Goal: Task Accomplishment & Management: Use online tool/utility

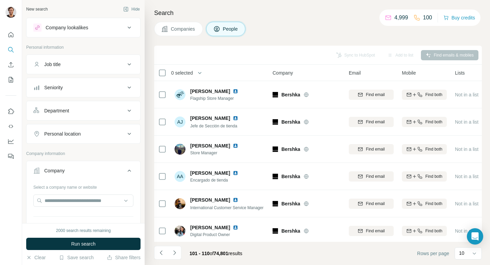
scroll to position [112, 0]
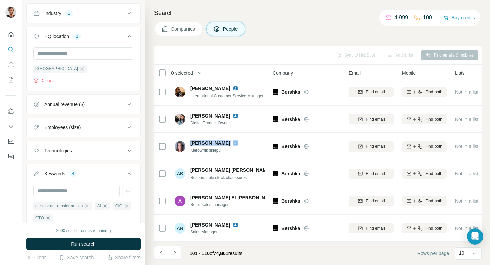
click at [93, 17] on button "Industry 1" at bounding box center [84, 13] width 114 height 16
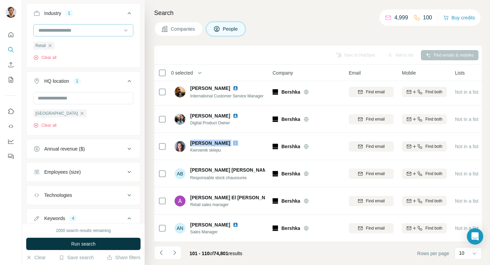
click at [73, 32] on input at bounding box center [80, 30] width 84 height 7
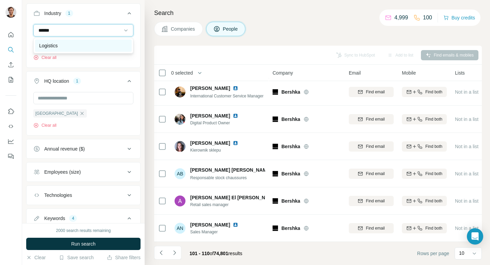
type input "******"
click at [65, 47] on div "Logistics" at bounding box center [83, 45] width 88 height 7
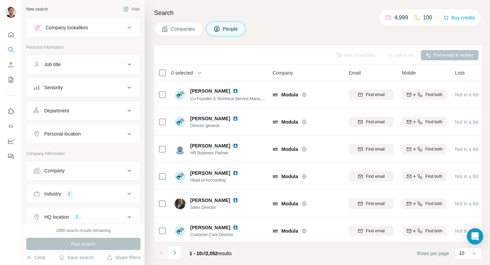
click at [183, 27] on span "Companies" at bounding box center [183, 29] width 25 height 7
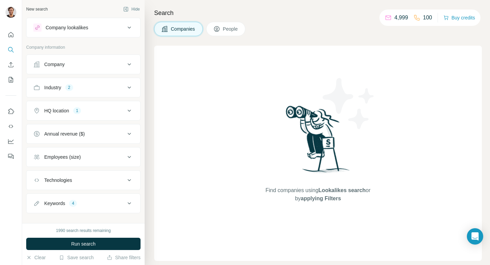
click at [94, 89] on div "Industry 2" at bounding box center [79, 87] width 92 height 7
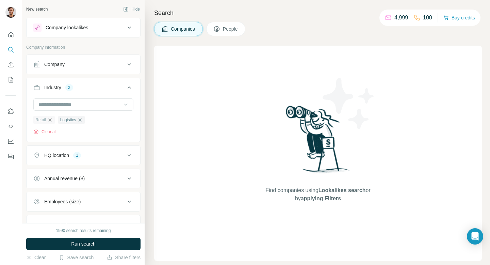
click at [50, 120] on icon "button" at bounding box center [49, 119] width 5 height 5
click at [90, 204] on div "Employees (size)" at bounding box center [79, 201] width 92 height 7
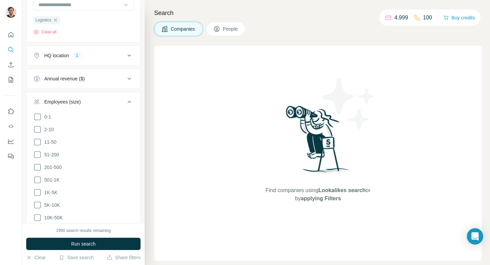
scroll to position [108, 0]
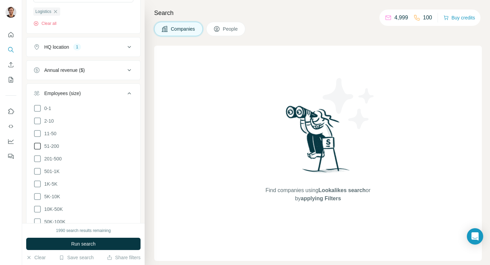
click at [39, 146] on icon at bounding box center [37, 146] width 8 height 8
click at [38, 159] on icon at bounding box center [37, 158] width 8 height 8
click at [38, 170] on icon at bounding box center [37, 171] width 8 height 8
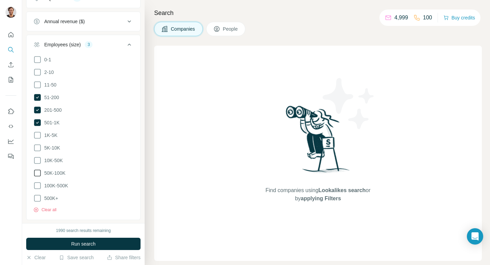
scroll to position [163, 0]
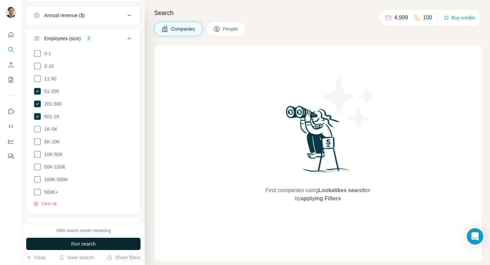
click at [74, 244] on span "Run search" at bounding box center [83, 243] width 24 height 7
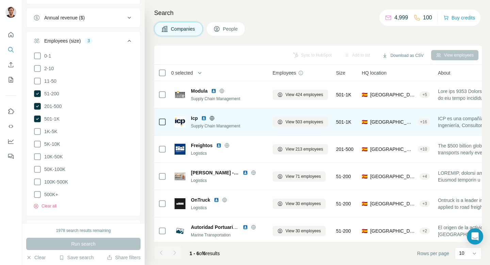
scroll to position [3, 0]
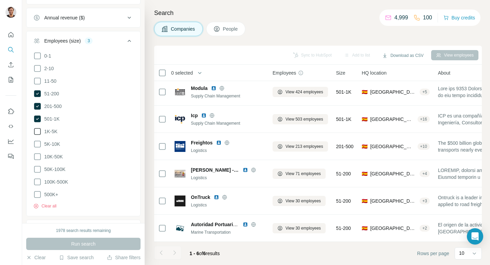
click at [38, 129] on icon at bounding box center [37, 131] width 8 height 8
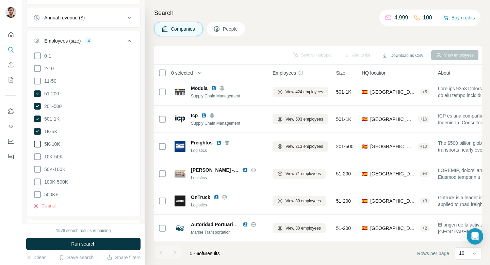
click at [37, 142] on icon at bounding box center [37, 144] width 8 height 8
click at [37, 156] on icon at bounding box center [37, 156] width 8 height 8
click at [67, 238] on button "Run search" at bounding box center [83, 243] width 114 height 12
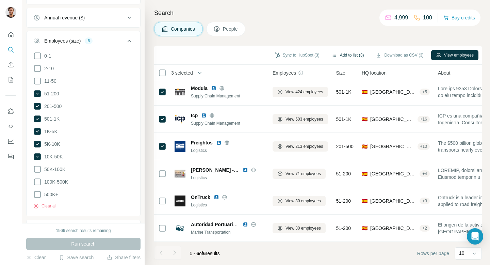
click at [339, 56] on button "Add to list (3)" at bounding box center [348, 55] width 42 height 10
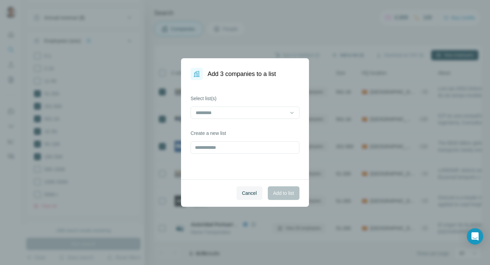
click at [327, 55] on div "Add 3 companies to a list Select list(s) Create a new list Cancel Add to list" at bounding box center [245, 132] width 490 height 265
click at [270, 109] on input at bounding box center [241, 112] width 92 height 7
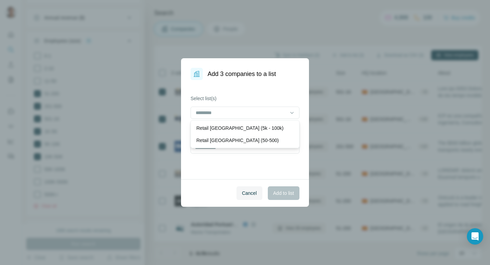
click at [281, 193] on div "Cancel Add to list" at bounding box center [245, 193] width 128 height 28
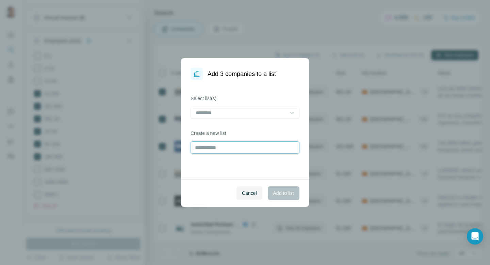
click at [267, 147] on input "text" at bounding box center [244, 147] width 109 height 12
click at [214, 147] on input "**********" at bounding box center [244, 147] width 109 height 12
type input "**********"
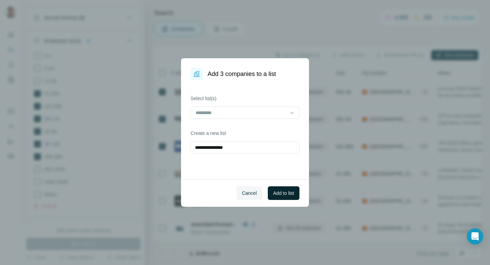
click at [275, 192] on span "Add to list" at bounding box center [283, 192] width 21 height 7
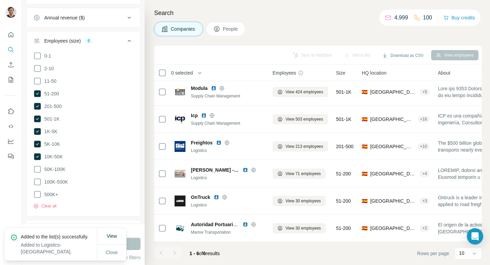
click at [39, 199] on div "Clear all" at bounding box center [83, 204] width 100 height 10
click at [39, 193] on icon at bounding box center [37, 194] width 8 height 8
click at [40, 178] on icon at bounding box center [37, 181] width 8 height 8
click at [38, 166] on icon at bounding box center [37, 169] width 8 height 8
click at [39, 154] on icon at bounding box center [37, 156] width 7 height 7
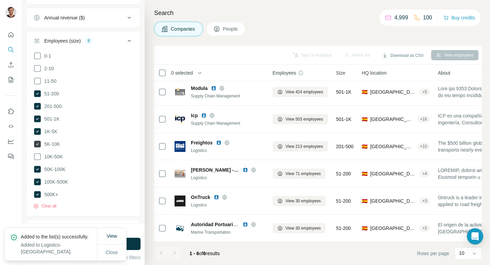
click at [38, 143] on icon at bounding box center [37, 144] width 8 height 8
click at [38, 130] on icon at bounding box center [37, 131] width 7 height 7
click at [38, 118] on icon at bounding box center [37, 119] width 3 height 2
click at [39, 105] on icon at bounding box center [37, 106] width 7 height 7
click at [39, 93] on icon at bounding box center [37, 93] width 7 height 7
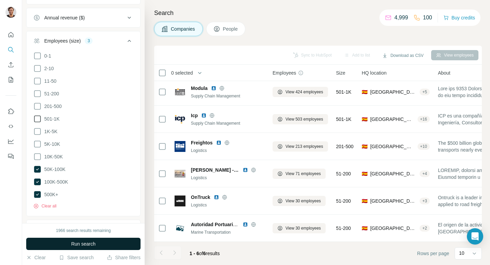
click at [114, 243] on button "Run search" at bounding box center [83, 243] width 114 height 12
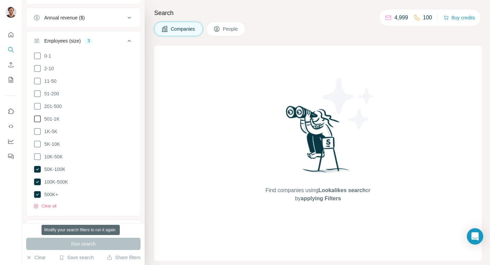
click at [98, 244] on div "Run search" at bounding box center [83, 243] width 114 height 12
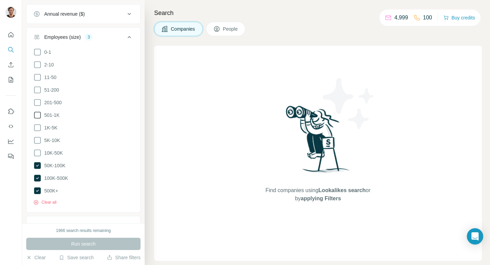
scroll to position [164, 0]
click at [38, 151] on icon at bounding box center [37, 153] width 8 height 8
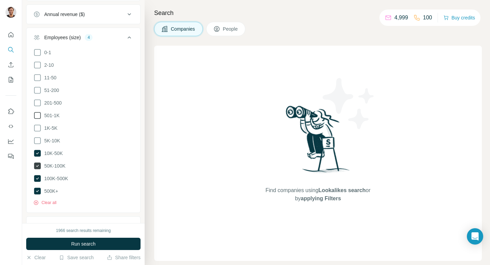
click at [36, 164] on icon at bounding box center [37, 165] width 7 height 7
click at [38, 177] on icon at bounding box center [37, 178] width 7 height 7
click at [36, 189] on icon at bounding box center [37, 190] width 7 height 7
click at [37, 139] on icon at bounding box center [37, 140] width 8 height 8
click at [74, 244] on span "Run search" at bounding box center [83, 243] width 24 height 7
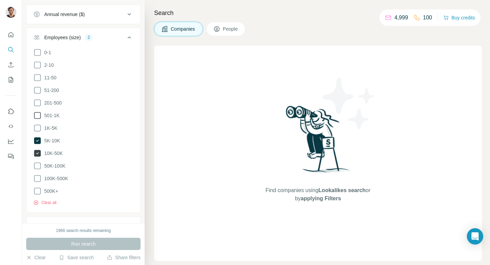
click at [38, 152] on icon at bounding box center [37, 153] width 7 height 7
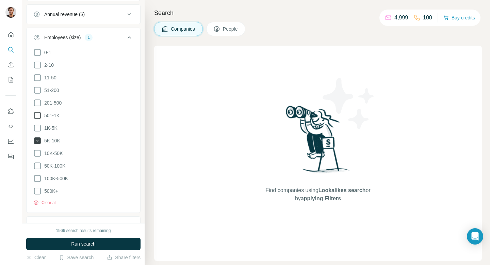
click at [35, 139] on icon at bounding box center [37, 140] width 7 height 7
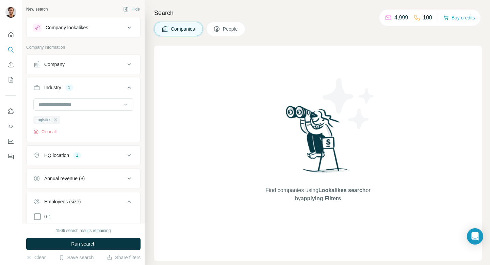
click at [116, 63] on div "Company" at bounding box center [79, 64] width 92 height 7
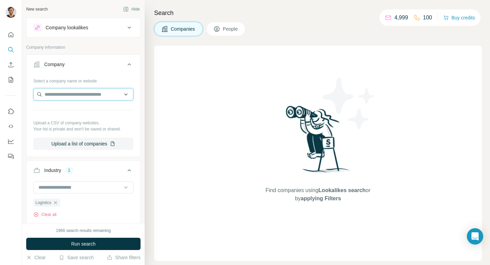
click at [105, 96] on input "text" at bounding box center [83, 94] width 100 height 12
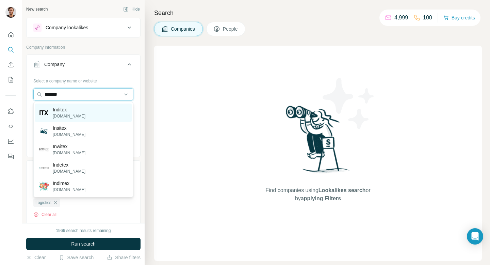
type input "*******"
click at [100, 118] on div "Inditex inditex.cn" at bounding box center [83, 112] width 97 height 18
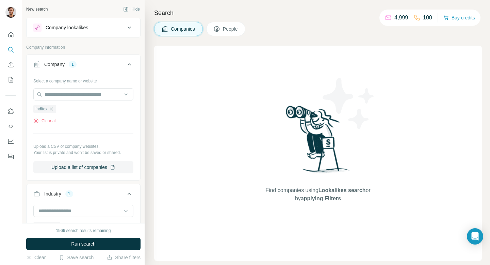
click at [92, 28] on div "Company lookalikes" at bounding box center [79, 27] width 92 height 8
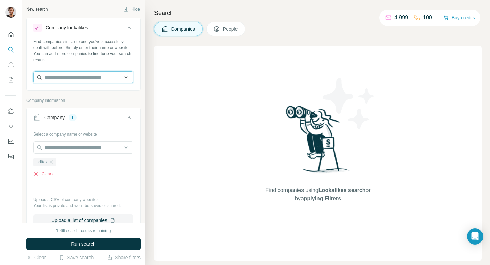
click at [86, 78] on input "text" at bounding box center [83, 77] width 100 height 12
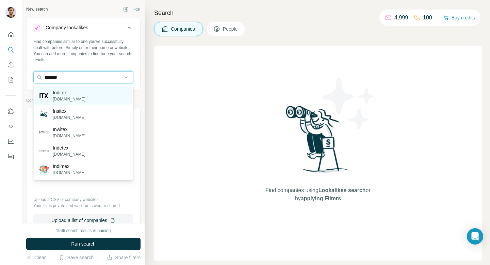
type input "*******"
click at [83, 92] on div "Inditex inditex.cn" at bounding box center [83, 95] width 97 height 18
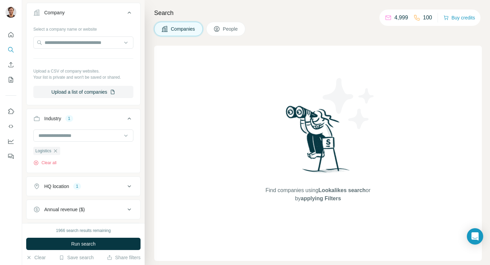
scroll to position [139, 0]
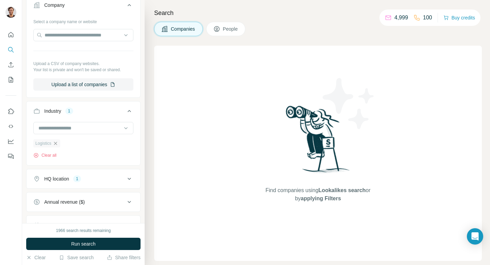
click at [55, 143] on icon "button" at bounding box center [55, 142] width 5 height 5
click at [81, 130] on input at bounding box center [80, 127] width 84 height 7
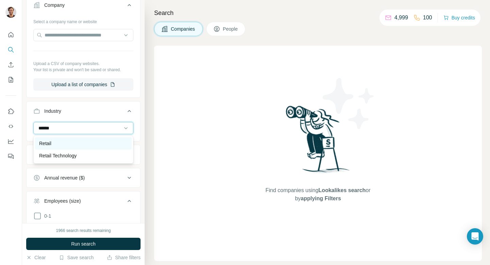
type input "******"
click at [70, 145] on div "Retail" at bounding box center [83, 143] width 88 height 7
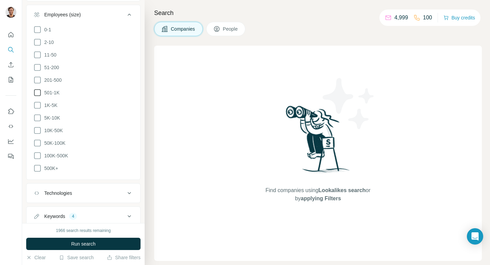
scroll to position [369, 0]
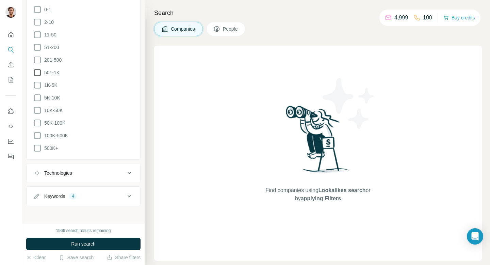
click at [98, 194] on div "Keywords 4" at bounding box center [79, 195] width 92 height 7
click at [74, 193] on div "4" at bounding box center [73, 196] width 8 height 6
click at [132, 192] on icon at bounding box center [129, 196] width 8 height 8
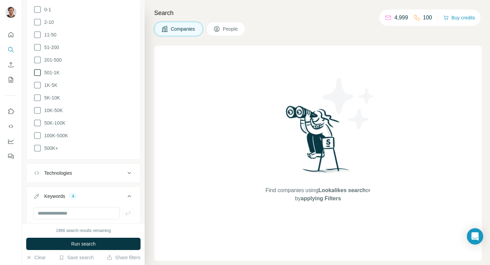
click at [37, 192] on icon at bounding box center [36, 195] width 7 height 7
click at [61, 211] on input "text" at bounding box center [76, 213] width 86 height 12
click at [75, 190] on button "Keywords 4" at bounding box center [84, 197] width 114 height 19
click at [75, 190] on button "Keywords 4" at bounding box center [84, 196] width 114 height 16
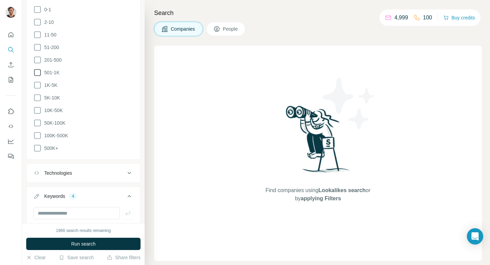
click at [75, 190] on button "Keywords 4" at bounding box center [84, 197] width 114 height 19
click at [75, 190] on button "Keywords 4" at bounding box center [84, 196] width 114 height 16
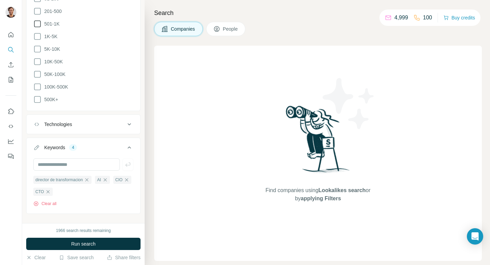
scroll to position [420, 0]
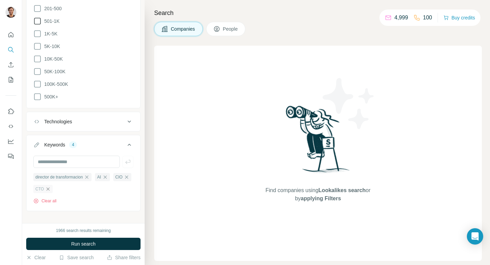
click at [51, 187] on icon "button" at bounding box center [47, 188] width 5 height 5
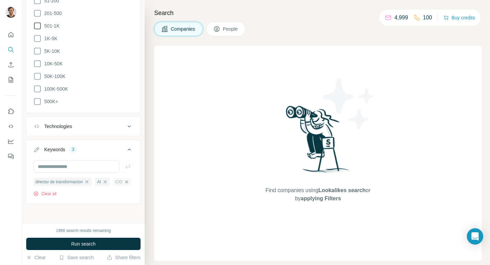
click at [124, 184] on icon "button" at bounding box center [126, 181] width 5 height 5
click at [89, 181] on icon "button" at bounding box center [86, 183] width 5 height 5
click at [43, 182] on icon "button" at bounding box center [42, 183] width 5 height 5
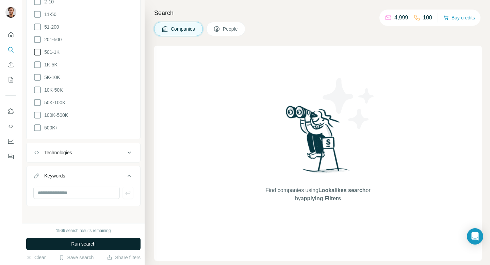
click at [95, 247] on button "Run search" at bounding box center [83, 243] width 114 height 12
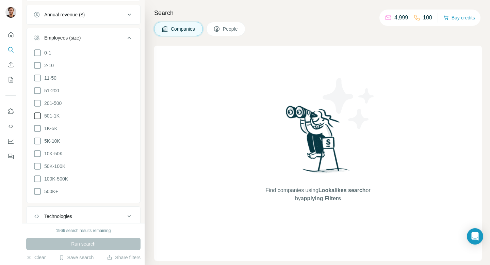
scroll to position [328, 0]
click at [38, 100] on icon at bounding box center [37, 101] width 8 height 8
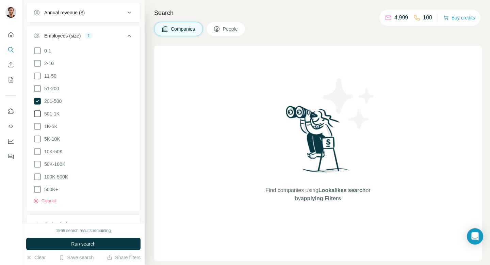
click at [37, 115] on icon at bounding box center [37, 113] width 8 height 8
click at [37, 125] on icon at bounding box center [37, 126] width 8 height 8
click at [37, 136] on icon at bounding box center [37, 139] width 8 height 8
click at [37, 151] on icon at bounding box center [37, 151] width 8 height 8
click at [37, 161] on icon at bounding box center [37, 164] width 8 height 8
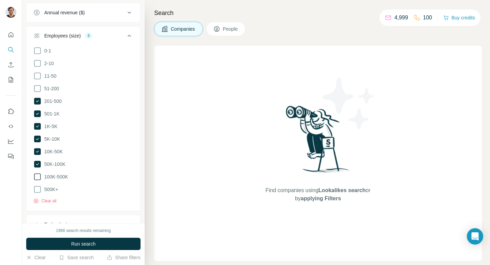
click at [37, 174] on icon at bounding box center [37, 176] width 8 height 8
click at [38, 190] on icon at bounding box center [37, 189] width 8 height 8
click at [56, 239] on button "Run search" at bounding box center [83, 243] width 114 height 12
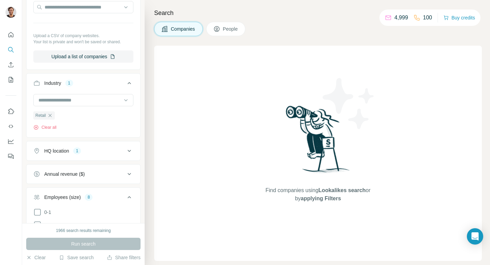
scroll to position [125, 0]
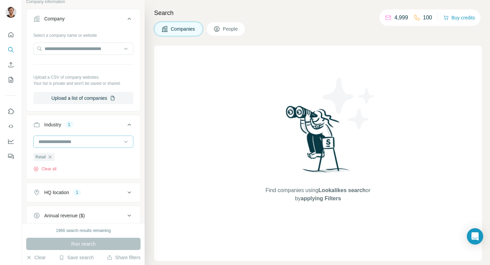
click at [64, 143] on input at bounding box center [80, 141] width 84 height 7
click at [101, 123] on div "Industry 1" at bounding box center [79, 124] width 92 height 7
click at [92, 53] on input "text" at bounding box center [83, 49] width 100 height 12
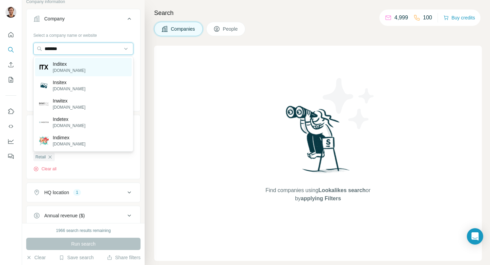
type input "*******"
click at [78, 66] on div "Inditex inditex.cn" at bounding box center [83, 67] width 97 height 18
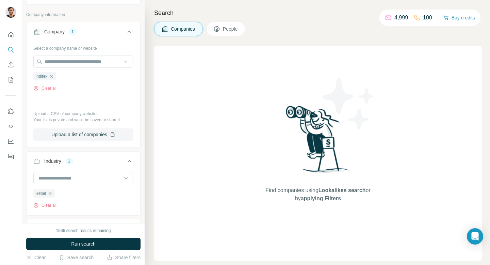
scroll to position [138, 0]
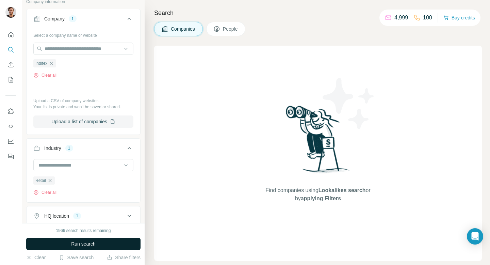
click at [87, 240] on span "Run search" at bounding box center [83, 243] width 24 height 7
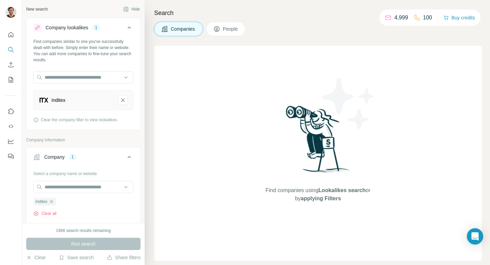
click at [97, 157] on div "Company 1" at bounding box center [79, 156] width 92 height 7
click at [107, 157] on div "Company 1" at bounding box center [79, 156] width 92 height 7
click at [53, 201] on icon "button" at bounding box center [51, 201] width 5 height 5
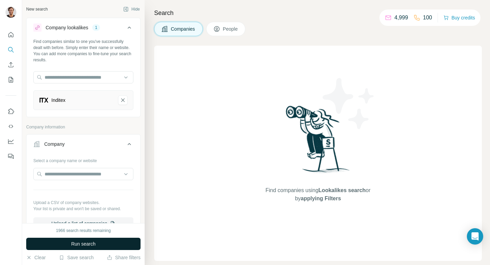
click at [87, 245] on span "Run search" at bounding box center [83, 243] width 24 height 7
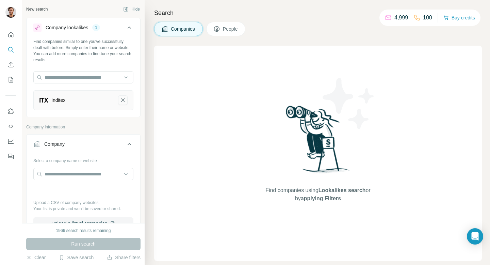
click at [122, 99] on icon "Inditex-remove-button" at bounding box center [123, 100] width 6 height 7
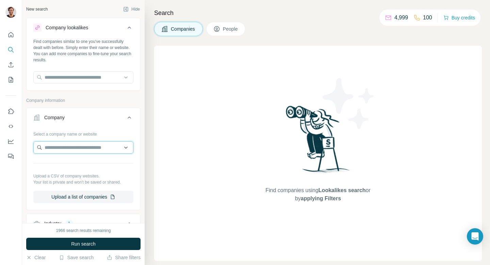
click at [79, 144] on input "text" at bounding box center [83, 147] width 100 height 12
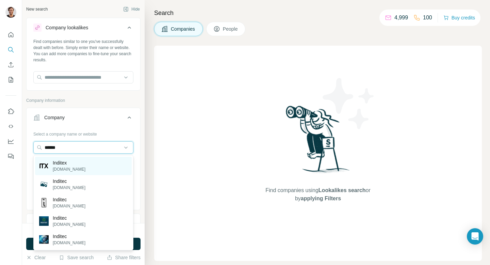
type input "******"
click at [80, 162] on div "Inditex inditex.cn" at bounding box center [83, 165] width 97 height 18
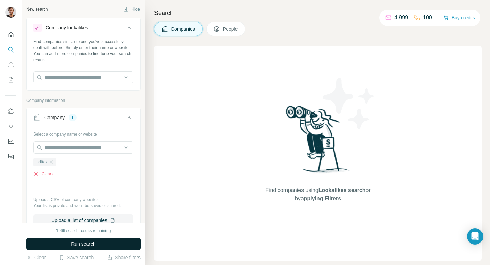
click at [74, 247] on span "Run search" at bounding box center [83, 243] width 24 height 7
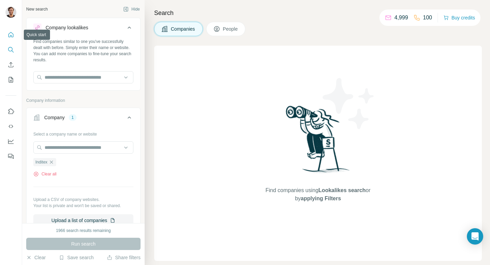
click at [11, 32] on icon "Quick start" at bounding box center [10, 34] width 7 height 7
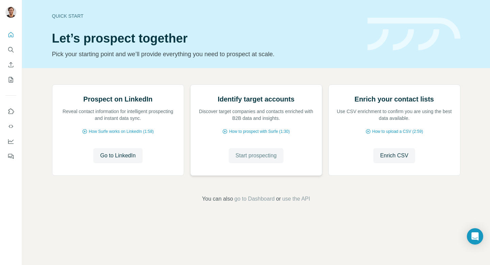
click at [252, 159] on span "Start prospecting" at bounding box center [255, 155] width 41 height 8
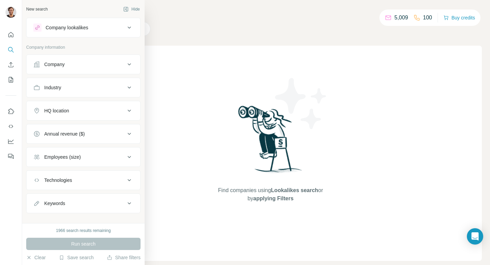
click at [64, 67] on div "Company" at bounding box center [54, 64] width 20 height 7
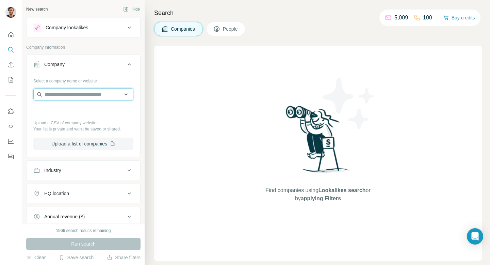
click at [65, 99] on input "text" at bounding box center [83, 94] width 100 height 12
click at [113, 64] on div "Company" at bounding box center [79, 64] width 92 height 7
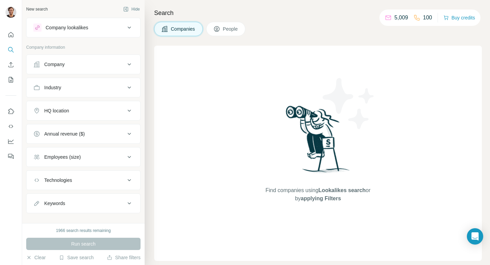
click at [119, 91] on button "Industry" at bounding box center [84, 87] width 114 height 16
click at [91, 87] on div "Industry" at bounding box center [79, 87] width 92 height 7
click at [94, 84] on div "Industry" at bounding box center [79, 87] width 92 height 7
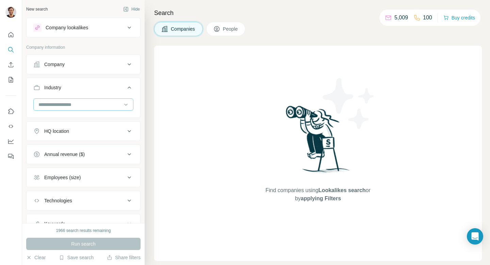
click at [84, 103] on input at bounding box center [80, 104] width 84 height 7
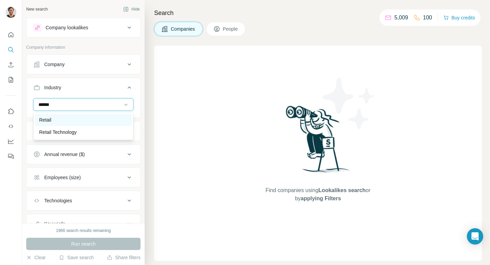
type input "******"
click at [71, 118] on div "Retail" at bounding box center [83, 119] width 88 height 7
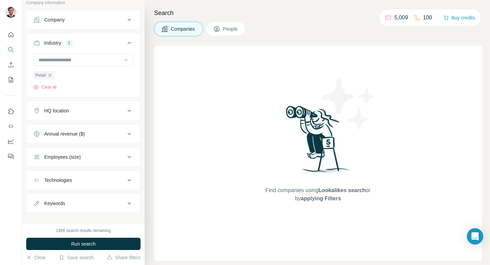
scroll to position [44, 0]
click at [86, 159] on div "Employees (size)" at bounding box center [79, 157] width 92 height 7
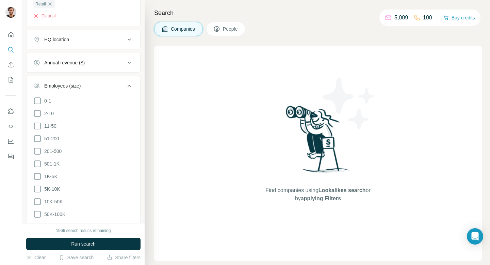
scroll to position [116, 0]
click at [38, 138] on icon at bounding box center [37, 138] width 8 height 8
click at [37, 152] on icon at bounding box center [37, 151] width 8 height 8
click at [37, 162] on icon at bounding box center [37, 163] width 8 height 8
click at [36, 175] on icon at bounding box center [37, 176] width 8 height 8
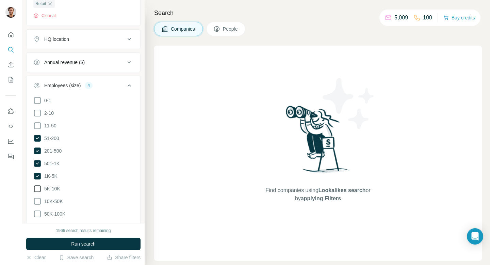
click at [36, 188] on icon at bounding box center [37, 188] width 8 height 8
click at [57, 246] on button "Run search" at bounding box center [83, 243] width 114 height 12
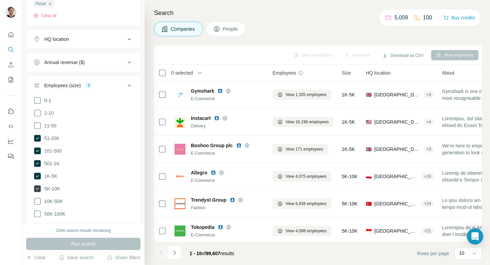
click at [37, 186] on icon at bounding box center [37, 188] width 7 height 7
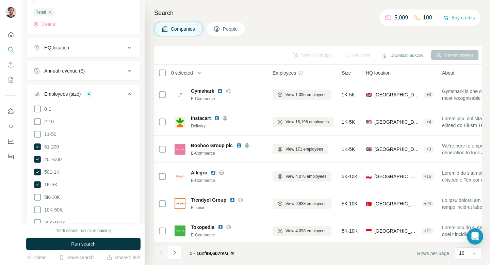
scroll to position [40, 0]
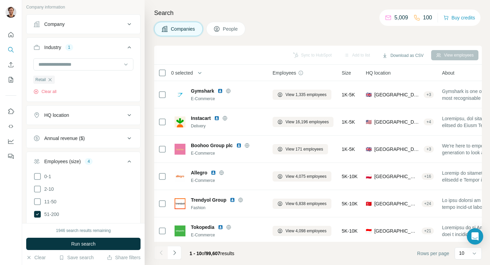
click at [102, 116] on div "HQ location" at bounding box center [79, 115] width 92 height 7
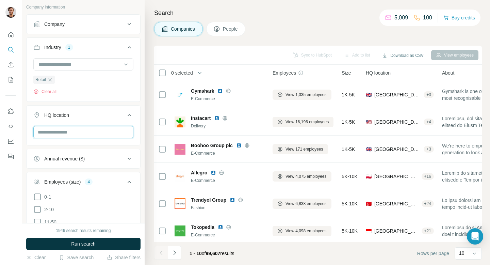
click at [92, 132] on input "text" at bounding box center [83, 132] width 100 height 12
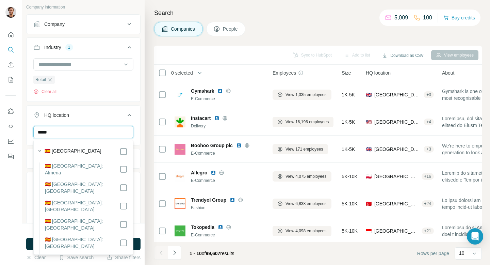
type input "*****"
click at [121, 124] on button "HQ location 1" at bounding box center [84, 116] width 114 height 19
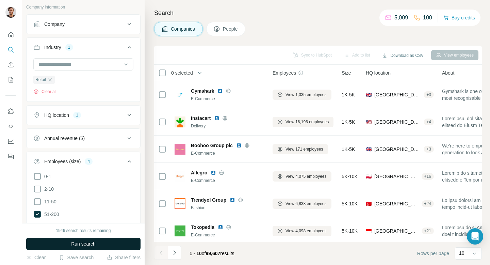
click at [93, 243] on span "Run search" at bounding box center [83, 243] width 24 height 7
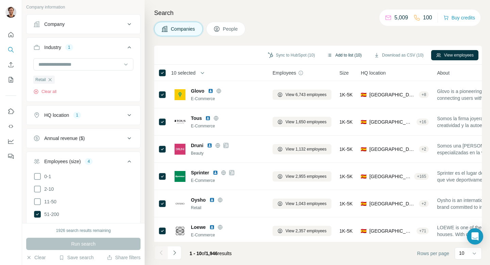
click at [342, 52] on button "Add to list (10)" at bounding box center [344, 55] width 44 height 10
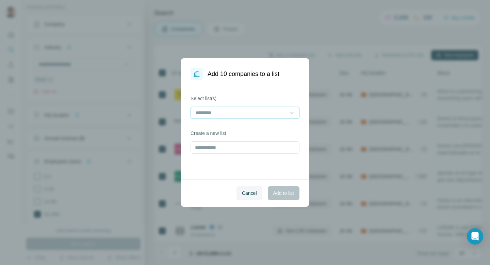
click at [262, 113] on input at bounding box center [241, 112] width 92 height 7
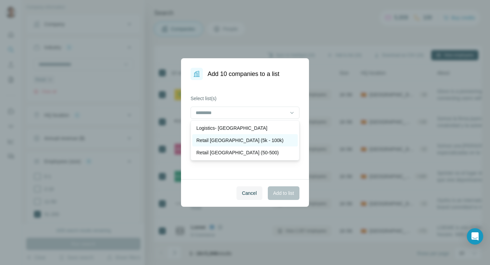
click at [254, 139] on div "Retail [GEOGRAPHIC_DATA] (5k - 100k)" at bounding box center [244, 140] width 97 height 7
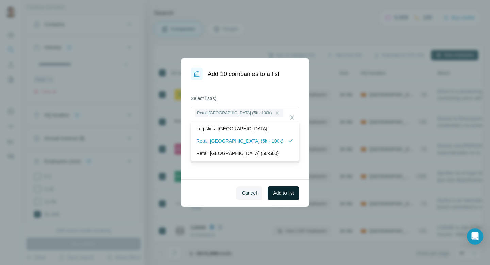
click at [275, 192] on span "Add to list" at bounding box center [283, 192] width 21 height 7
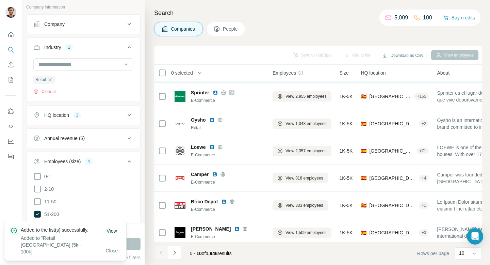
scroll to position [112, 0]
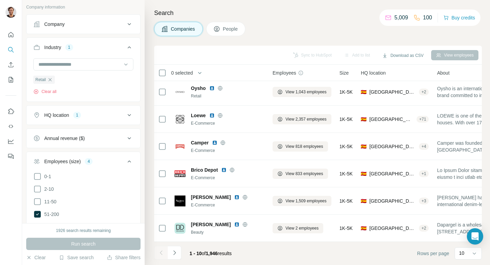
click at [278, 19] on div "Search Companies People Sync to HubSpot Add to list Download as CSV View employ…" at bounding box center [317, 132] width 345 height 265
click at [351, 54] on div "Add to list" at bounding box center [357, 55] width 36 height 10
click at [91, 65] on input at bounding box center [80, 64] width 84 height 7
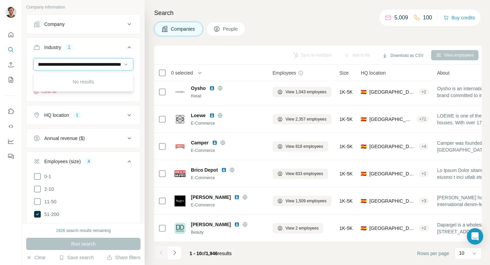
scroll to position [0, 3935]
type input "**********"
click at [106, 63] on input at bounding box center [80, 64] width 84 height 7
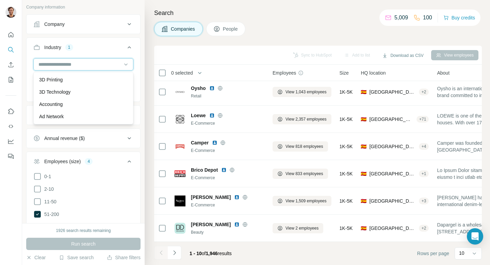
click at [106, 63] on input at bounding box center [80, 64] width 84 height 7
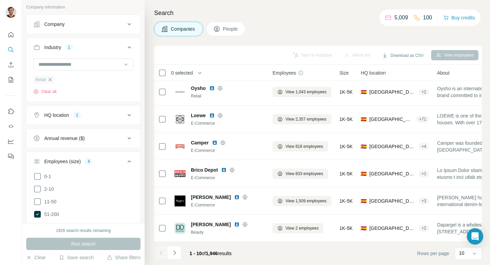
click at [52, 80] on icon "button" at bounding box center [49, 79] width 5 height 5
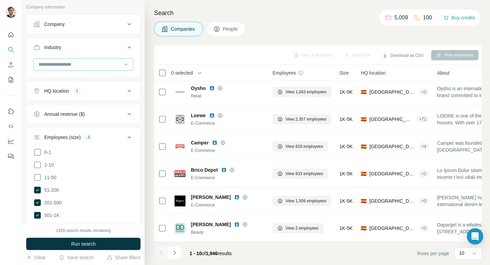
click at [58, 64] on input at bounding box center [80, 64] width 84 height 7
click at [106, 64] on input at bounding box center [80, 64] width 84 height 7
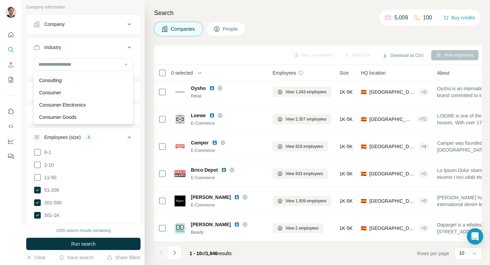
scroll to position [1381, 0]
click at [70, 92] on div "Consumer" at bounding box center [83, 93] width 88 height 7
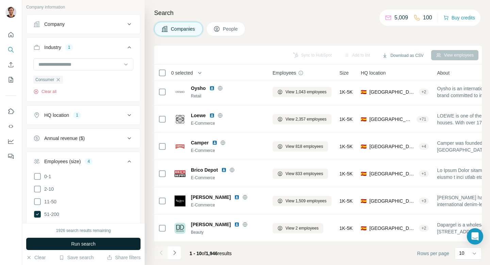
click at [97, 243] on button "Run search" at bounding box center [83, 243] width 114 height 12
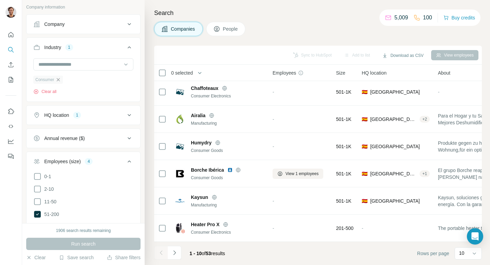
click at [58, 80] on icon "button" at bounding box center [58, 79] width 3 height 3
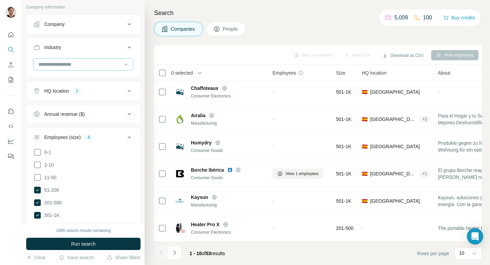
click at [91, 62] on input at bounding box center [80, 64] width 84 height 7
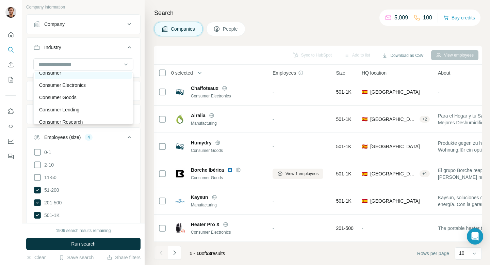
scroll to position [1408, 0]
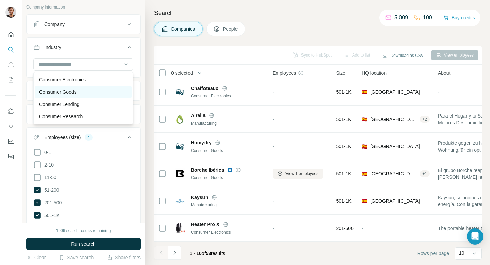
click at [77, 90] on p "Consumer Goods" at bounding box center [57, 91] width 37 height 7
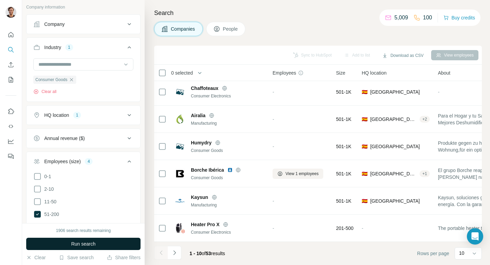
click at [82, 246] on span "Run search" at bounding box center [83, 243] width 24 height 7
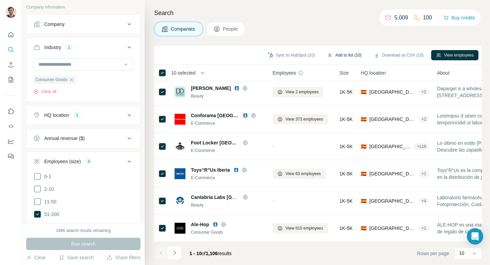
click at [345, 53] on button "Add to list (10)" at bounding box center [344, 55] width 44 height 10
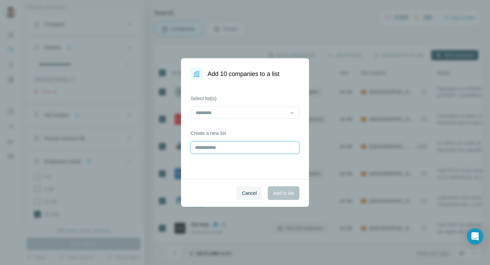
click at [245, 149] on input "text" at bounding box center [244, 147] width 109 height 12
click at [241, 150] on input "text" at bounding box center [244, 147] width 109 height 12
type input "**********"
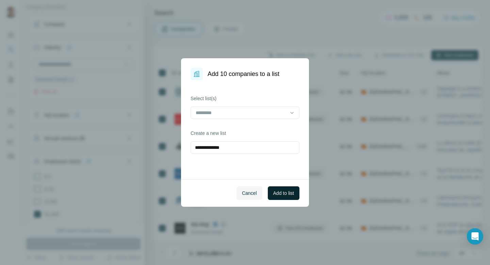
click at [280, 194] on span "Add to list" at bounding box center [283, 192] width 21 height 7
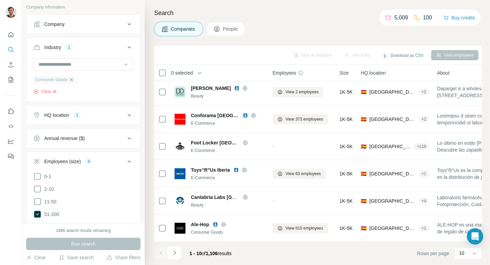
click at [74, 80] on icon "button" at bounding box center [71, 79] width 5 height 5
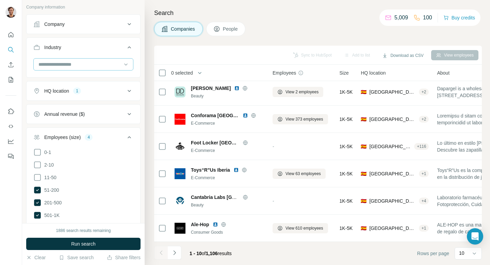
click at [92, 66] on input at bounding box center [80, 64] width 84 height 7
click at [80, 64] on input at bounding box center [80, 64] width 84 height 7
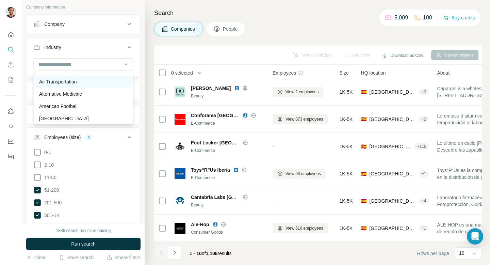
click at [73, 83] on p "Air Transportation" at bounding box center [58, 81] width 38 height 7
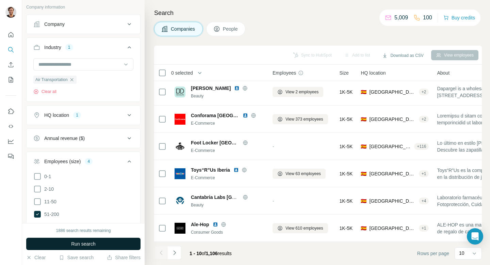
click at [82, 245] on span "Run search" at bounding box center [83, 243] width 24 height 7
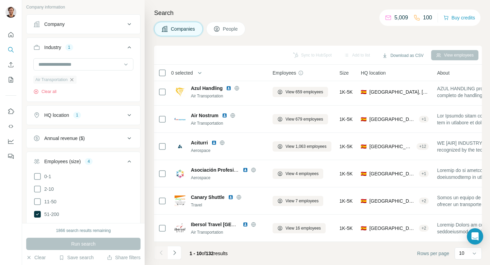
click at [73, 79] on icon "button" at bounding box center [71, 79] width 5 height 5
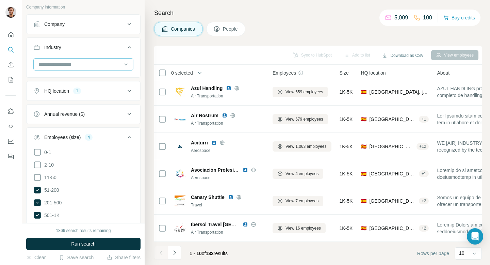
click at [101, 61] on input at bounding box center [80, 64] width 84 height 7
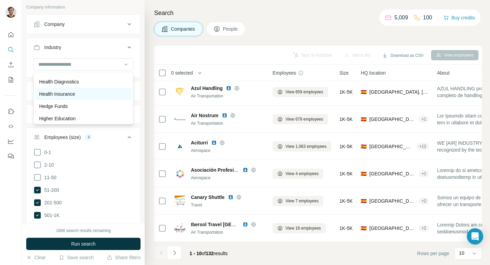
click at [85, 92] on div "Health Insurance" at bounding box center [83, 93] width 88 height 7
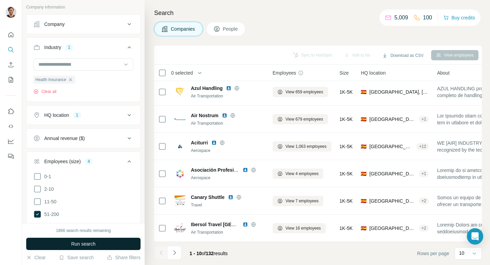
click at [106, 243] on button "Run search" at bounding box center [83, 243] width 114 height 12
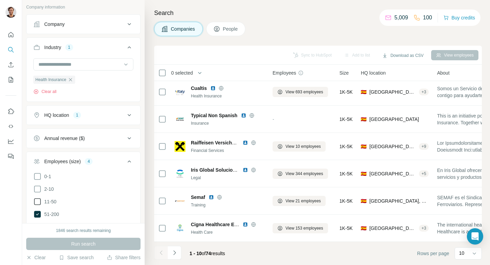
click at [38, 200] on icon at bounding box center [37, 201] width 8 height 8
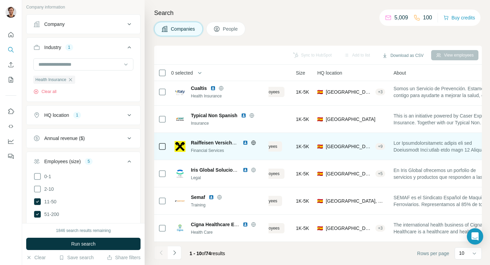
scroll to position [112, 0]
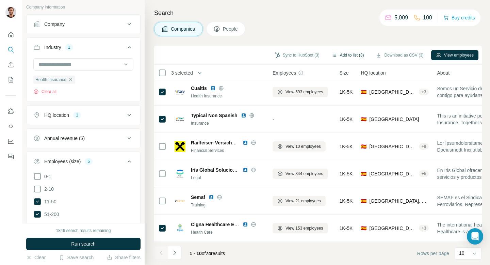
click at [351, 54] on button "Add to list (3)" at bounding box center [348, 55] width 42 height 10
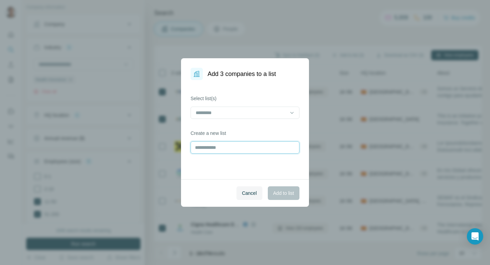
click at [229, 148] on input "text" at bounding box center [244, 147] width 109 height 12
type input "**********"
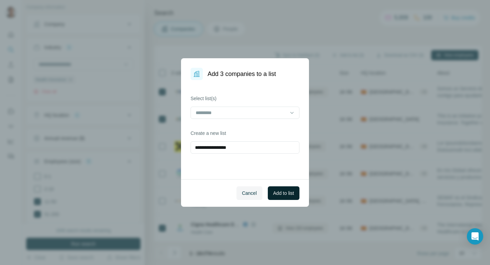
click at [283, 193] on span "Add to list" at bounding box center [283, 192] width 21 height 7
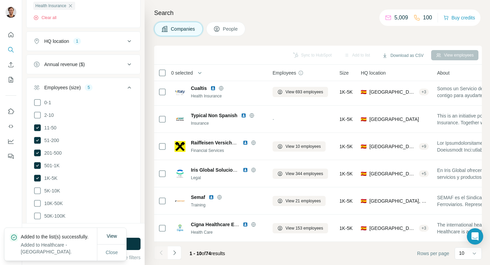
scroll to position [125, 0]
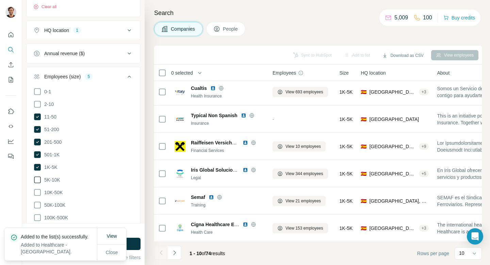
click at [40, 179] on icon at bounding box center [37, 179] width 8 height 8
click at [39, 188] on icon at bounding box center [37, 192] width 8 height 8
click at [39, 203] on icon at bounding box center [37, 205] width 8 height 8
click at [40, 217] on icon at bounding box center [37, 217] width 8 height 8
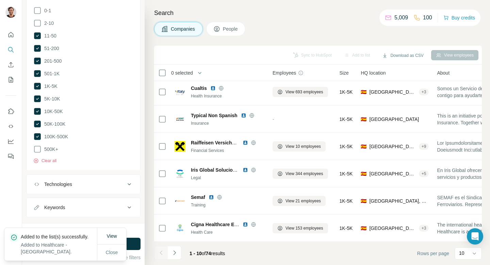
scroll to position [205, 0]
click at [37, 148] on icon at bounding box center [37, 149] width 8 height 8
click at [116, 253] on span "Close" at bounding box center [112, 252] width 12 height 7
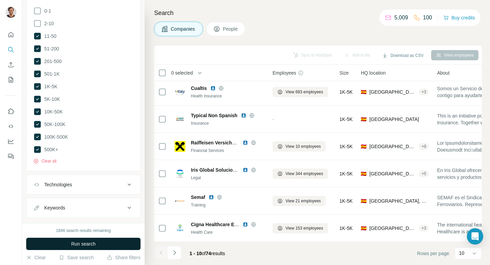
click at [108, 245] on button "Run search" at bounding box center [83, 243] width 114 height 12
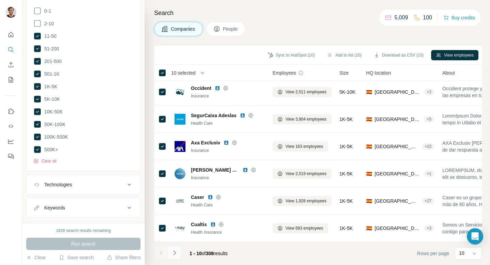
click at [177, 255] on icon "Navigate to next page" at bounding box center [174, 252] width 7 height 7
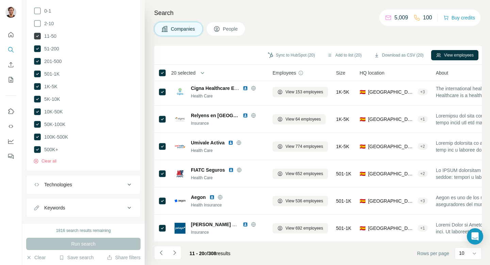
click at [38, 36] on icon at bounding box center [37, 36] width 7 height 7
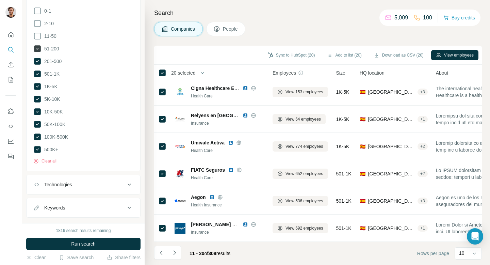
click at [38, 48] on icon at bounding box center [37, 48] width 7 height 7
click at [37, 61] on icon at bounding box center [37, 61] width 7 height 7
click at [37, 73] on icon at bounding box center [37, 73] width 7 height 7
click at [67, 242] on button "Run search" at bounding box center [83, 243] width 114 height 12
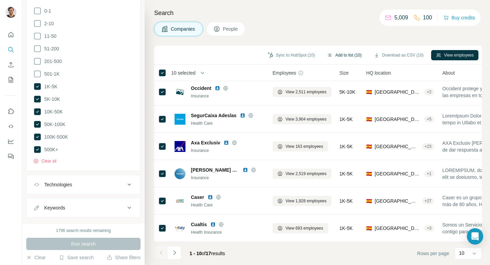
click at [344, 56] on button "Add to list (10)" at bounding box center [344, 55] width 44 height 10
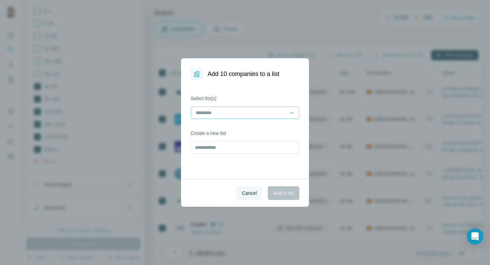
click at [259, 117] on div at bounding box center [241, 113] width 92 height 12
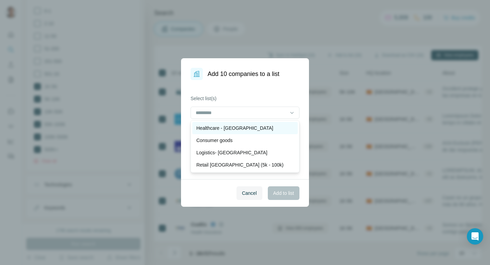
click at [256, 127] on div "Healthcare - [GEOGRAPHIC_DATA]" at bounding box center [244, 127] width 97 height 7
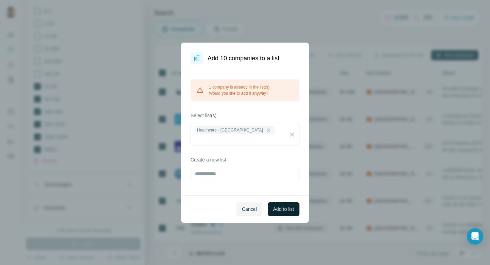
click at [283, 208] on button "Add to list" at bounding box center [284, 209] width 32 height 14
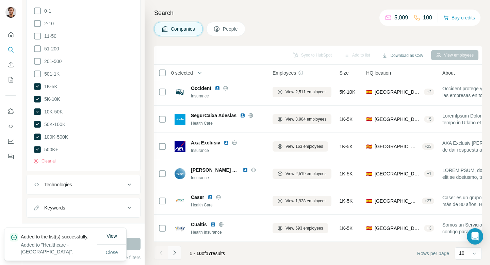
click at [178, 252] on button "Navigate to next page" at bounding box center [175, 252] width 14 height 14
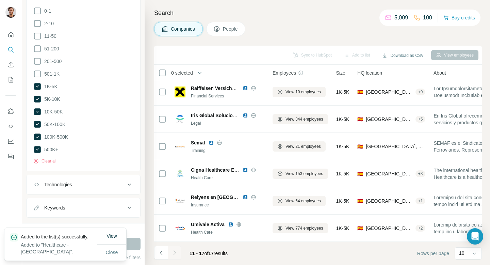
scroll to position [30, 0]
click at [179, 248] on div at bounding box center [175, 252] width 14 height 14
click at [175, 251] on div at bounding box center [175, 252] width 14 height 14
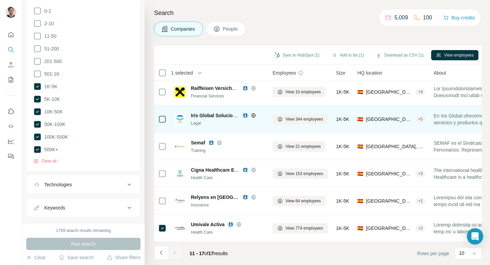
click at [166, 119] on icon at bounding box center [162, 119] width 8 height 8
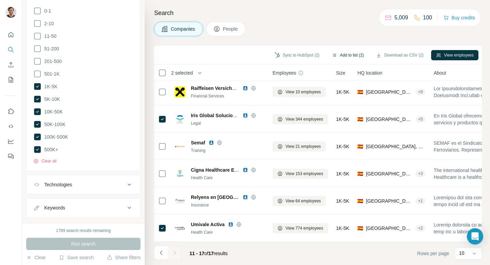
click at [341, 55] on button "Add to list (2)" at bounding box center [348, 55] width 42 height 10
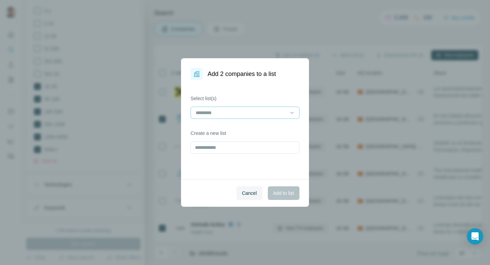
click at [259, 115] on input at bounding box center [241, 112] width 92 height 7
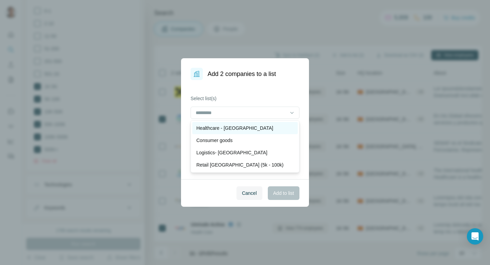
click at [251, 125] on div "Healthcare - [GEOGRAPHIC_DATA]" at bounding box center [244, 127] width 97 height 7
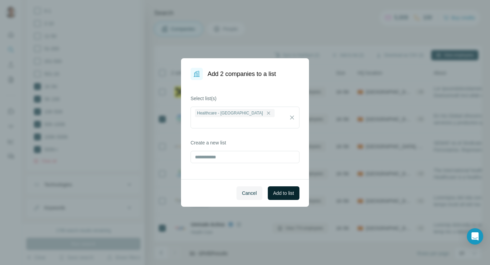
click at [281, 190] on span "Add to list" at bounding box center [283, 192] width 21 height 7
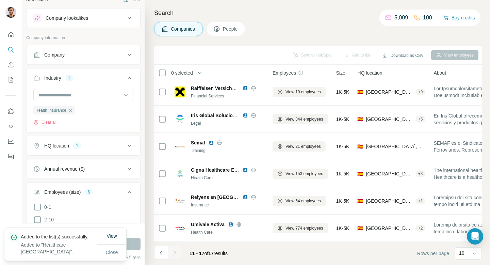
scroll to position [0, 0]
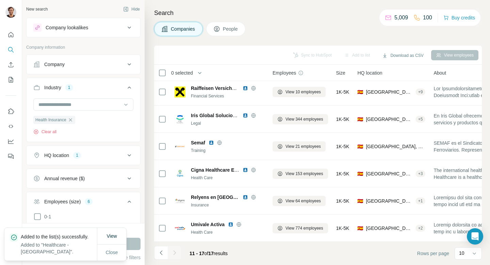
click at [226, 25] on button "People" at bounding box center [225, 29] width 39 height 14
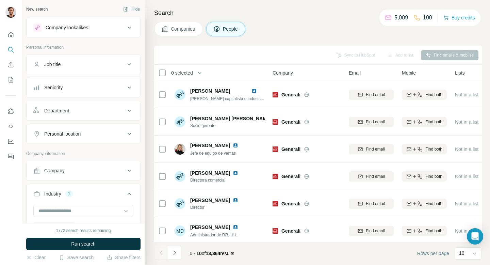
scroll to position [3278, 0]
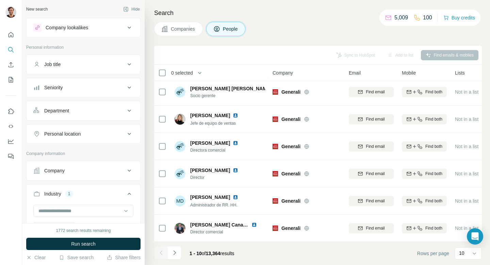
click at [105, 35] on button "Company lookalikes" at bounding box center [84, 27] width 114 height 16
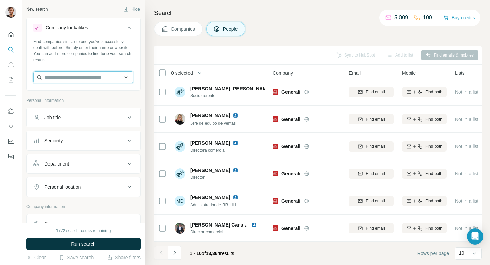
click at [80, 80] on input "text" at bounding box center [83, 77] width 100 height 12
type input "*"
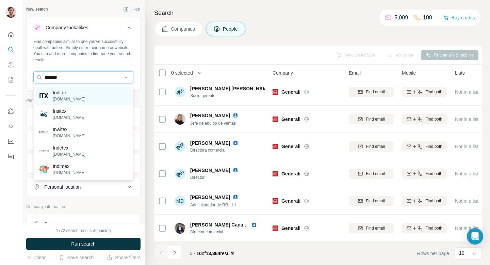
type input "*******"
click at [82, 92] on div "Inditex inditex.cn" at bounding box center [83, 95] width 97 height 18
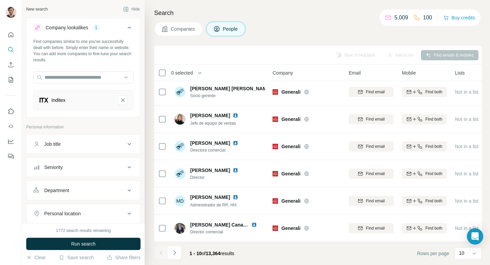
click at [109, 190] on div "Department" at bounding box center [79, 190] width 92 height 7
click at [94, 207] on input at bounding box center [80, 206] width 84 height 7
type input "*"
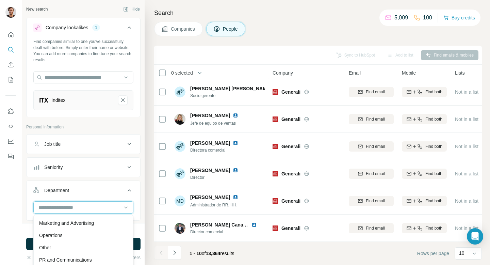
scroll to position [159, 0]
click at [85, 238] on div "Operations" at bounding box center [83, 235] width 88 height 7
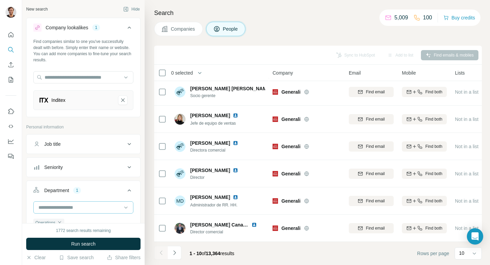
click at [98, 209] on input at bounding box center [80, 206] width 84 height 7
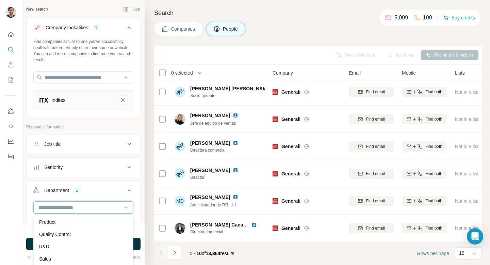
scroll to position [245, 0]
click at [100, 180] on ul "Job title Seniority Department 1 Operations Clear all Personal location" at bounding box center [83, 201] width 114 height 134
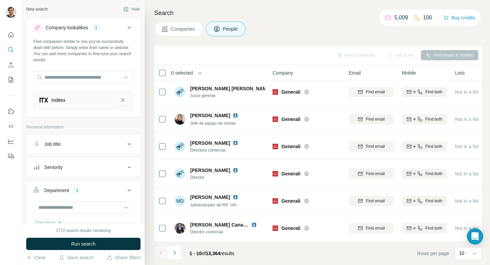
click at [62, 221] on icon "button" at bounding box center [59, 222] width 5 height 5
click at [84, 245] on span "Run search" at bounding box center [83, 243] width 24 height 7
